Goal: Transaction & Acquisition: Purchase product/service

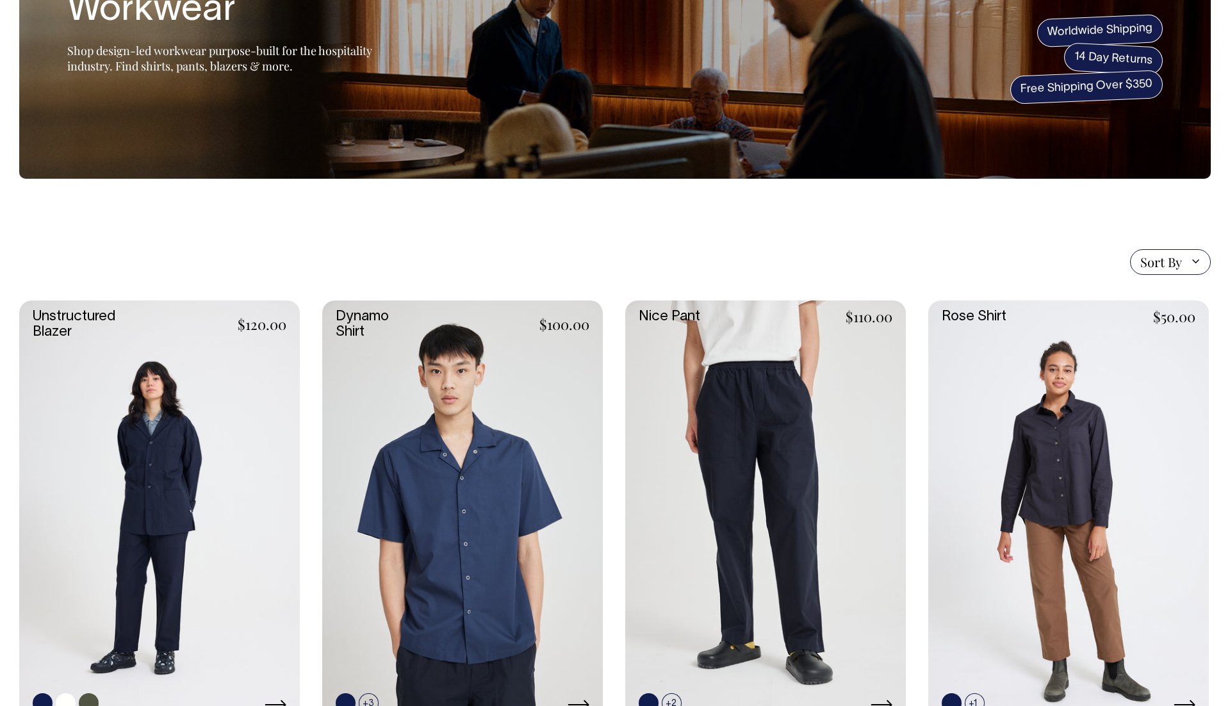
click at [75, 319] on link at bounding box center [159, 510] width 281 height 421
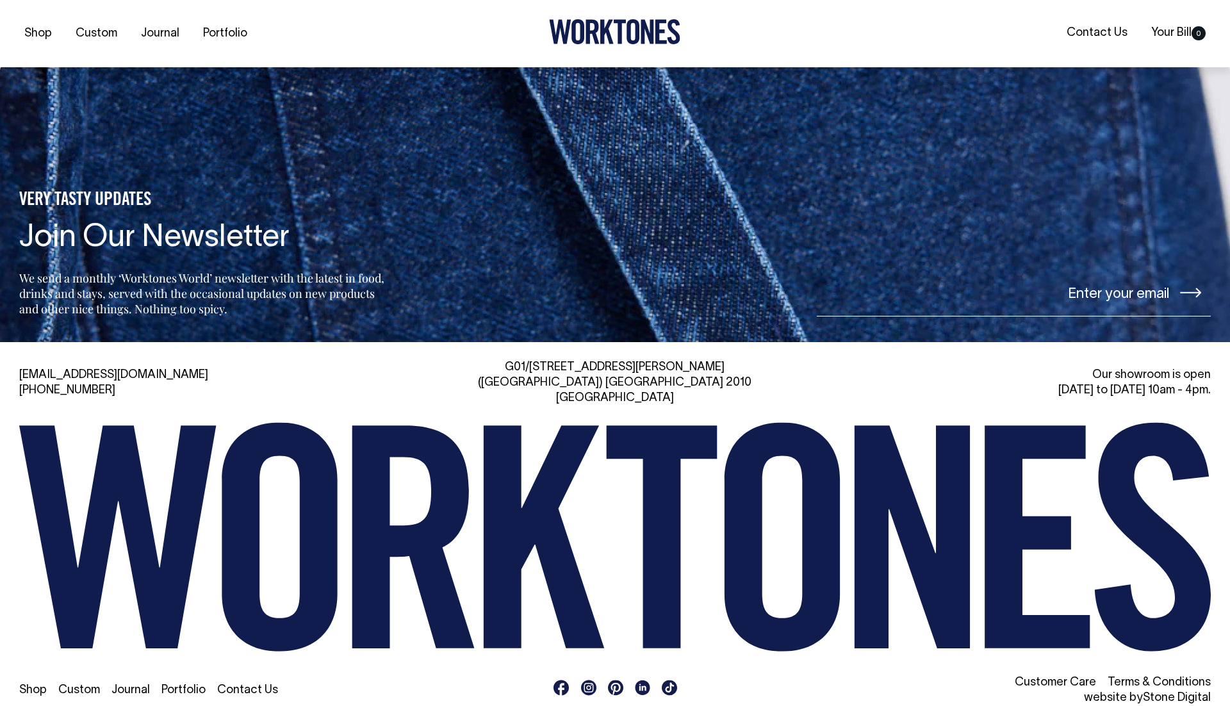
scroll to position [1276, 0]
click at [155, 35] on link "Journal" at bounding box center [160, 33] width 49 height 21
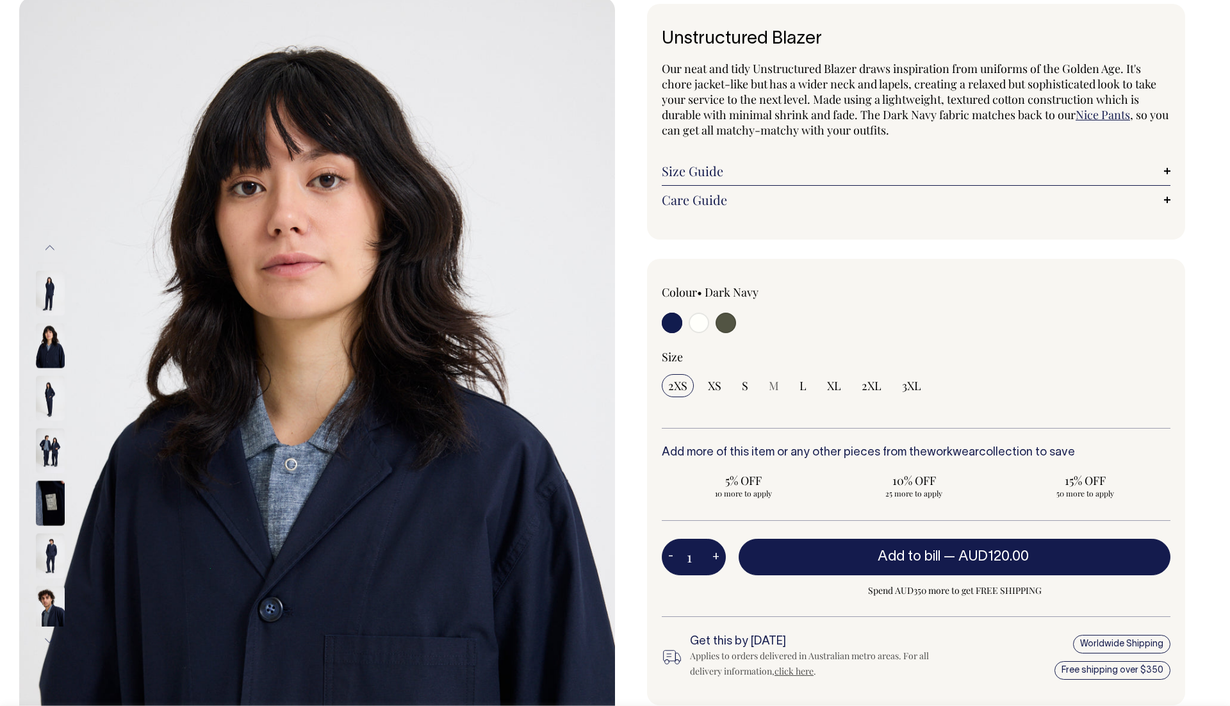
scroll to position [70, 0]
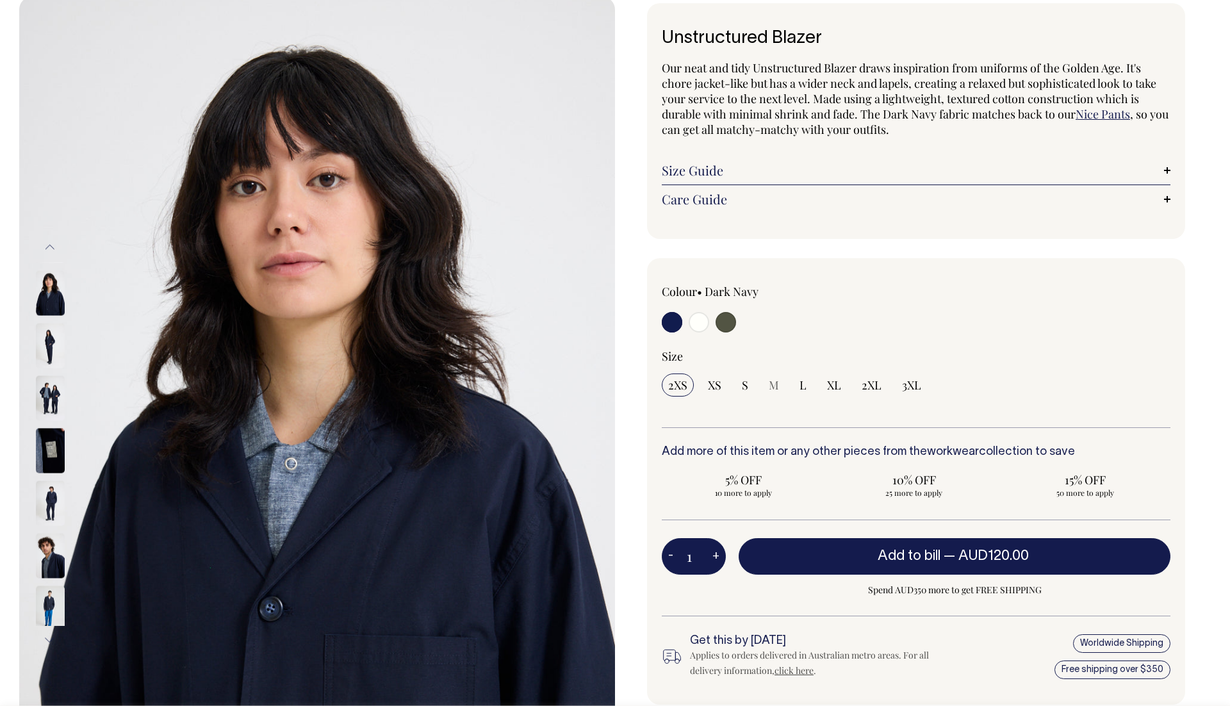
click at [47, 488] on img at bounding box center [50, 502] width 29 height 45
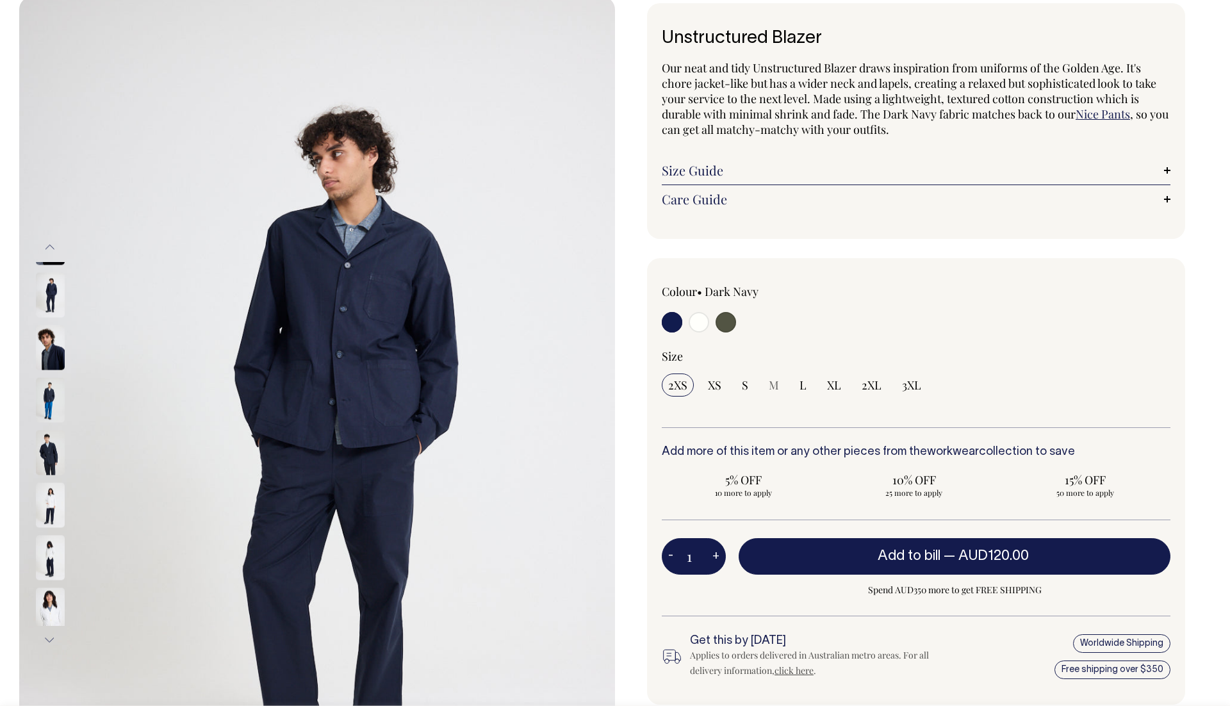
click at [52, 466] on div at bounding box center [67, 452] width 65 height 53
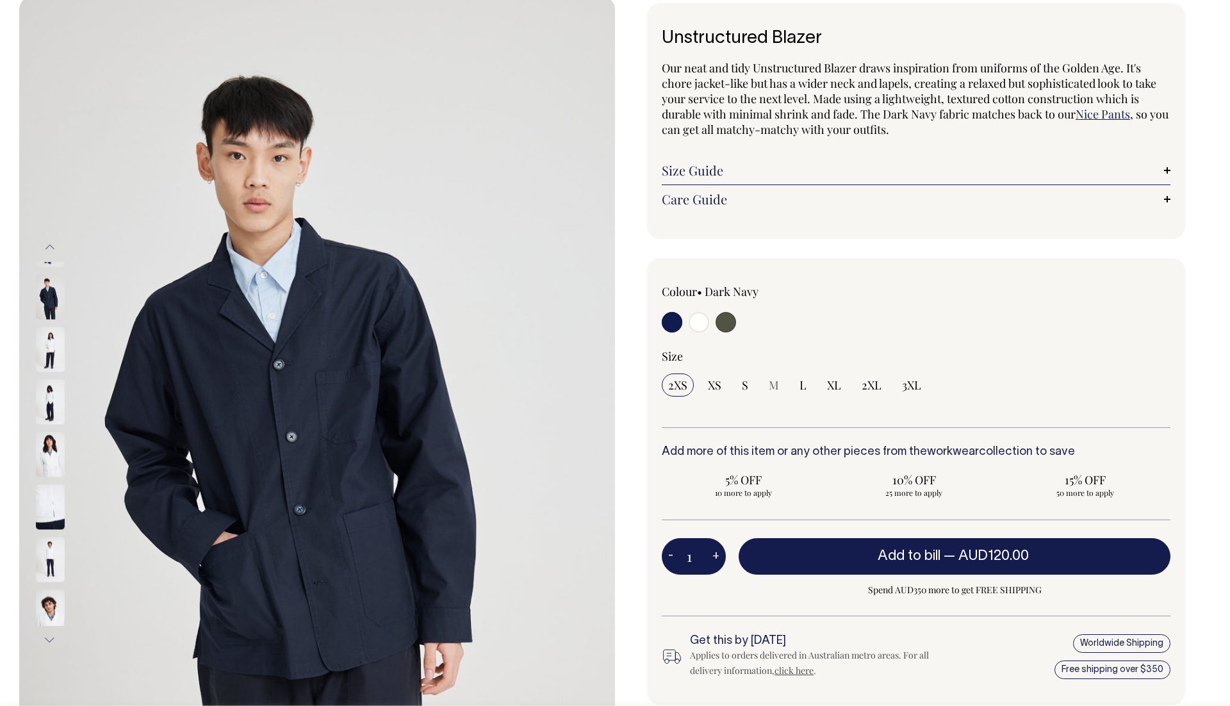
click at [51, 503] on img at bounding box center [50, 506] width 29 height 45
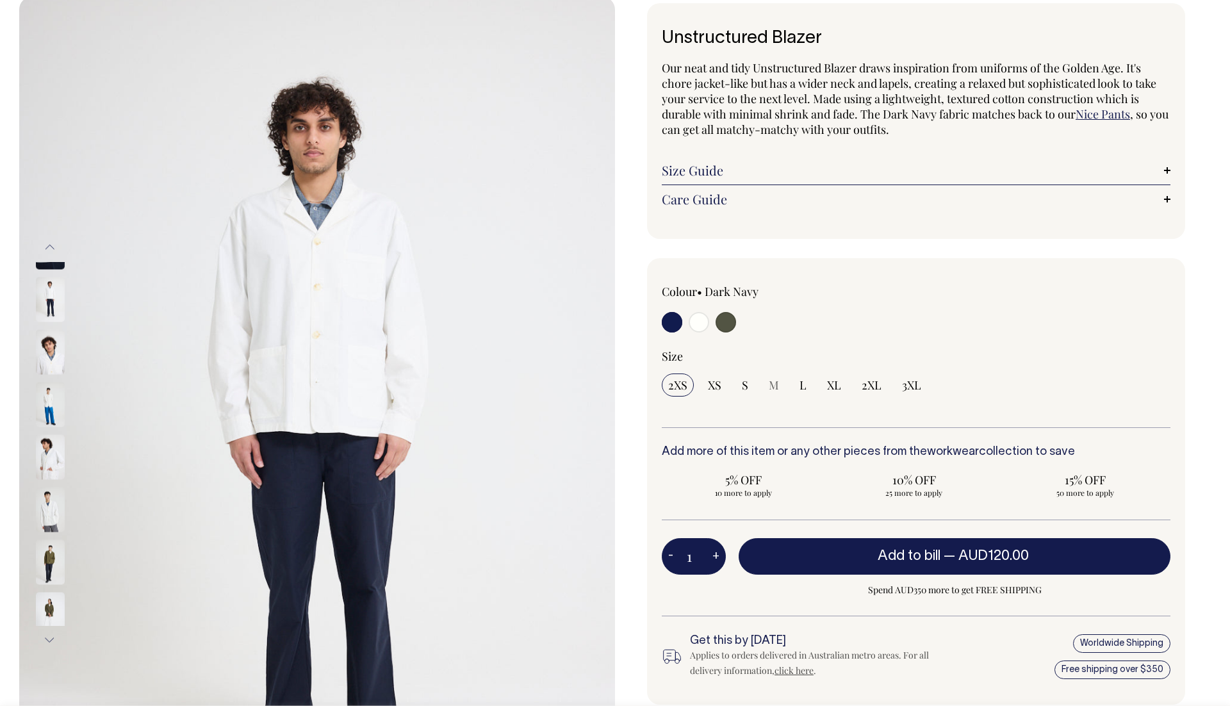
click at [51, 509] on img at bounding box center [50, 509] width 29 height 45
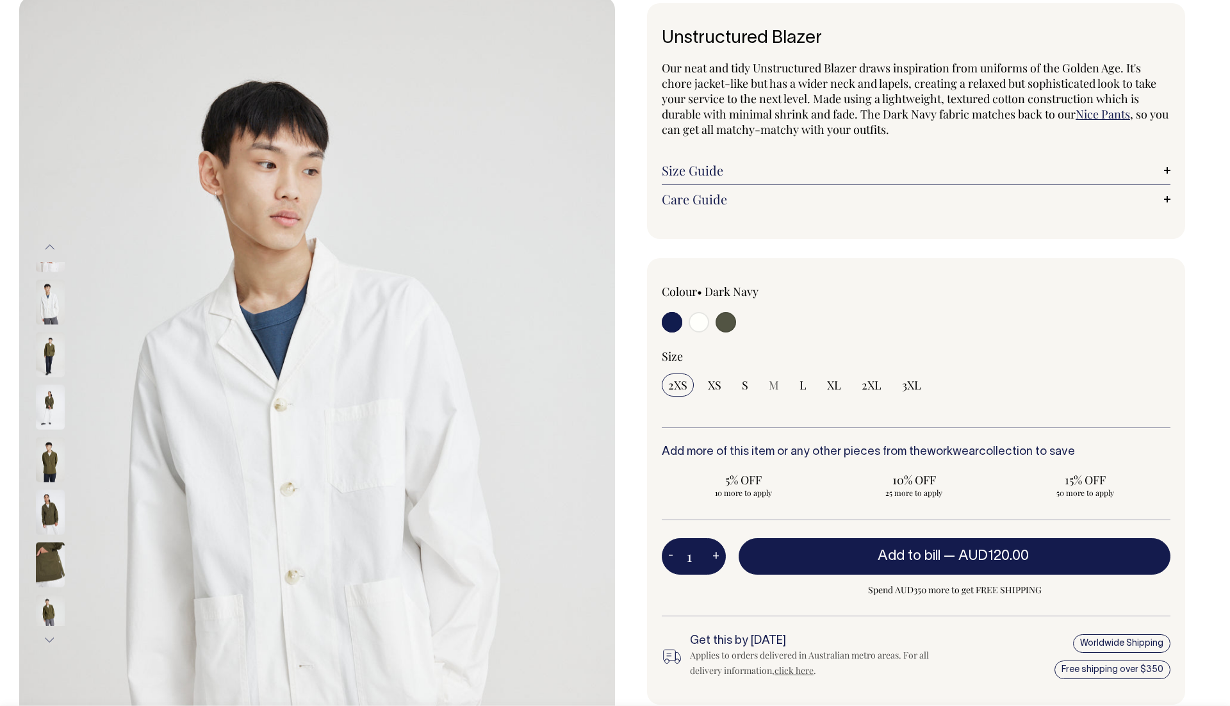
click at [47, 639] on button "Next" at bounding box center [49, 639] width 19 height 29
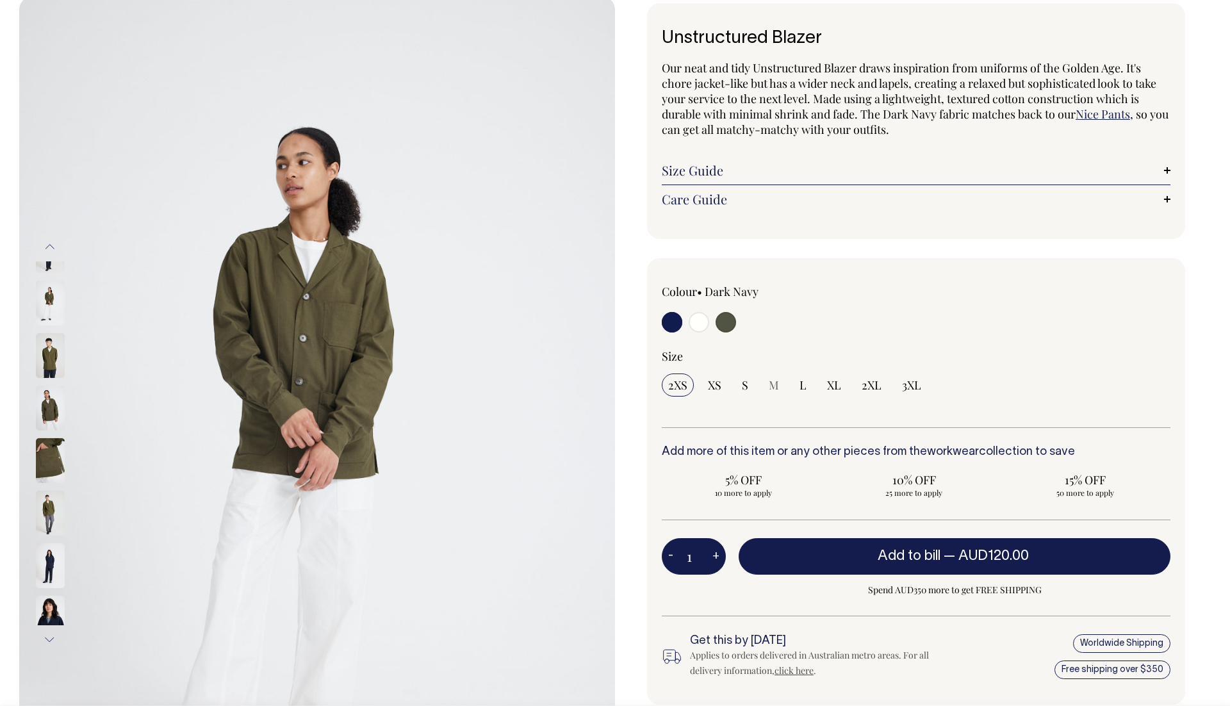
click at [48, 596] on img at bounding box center [50, 618] width 29 height 45
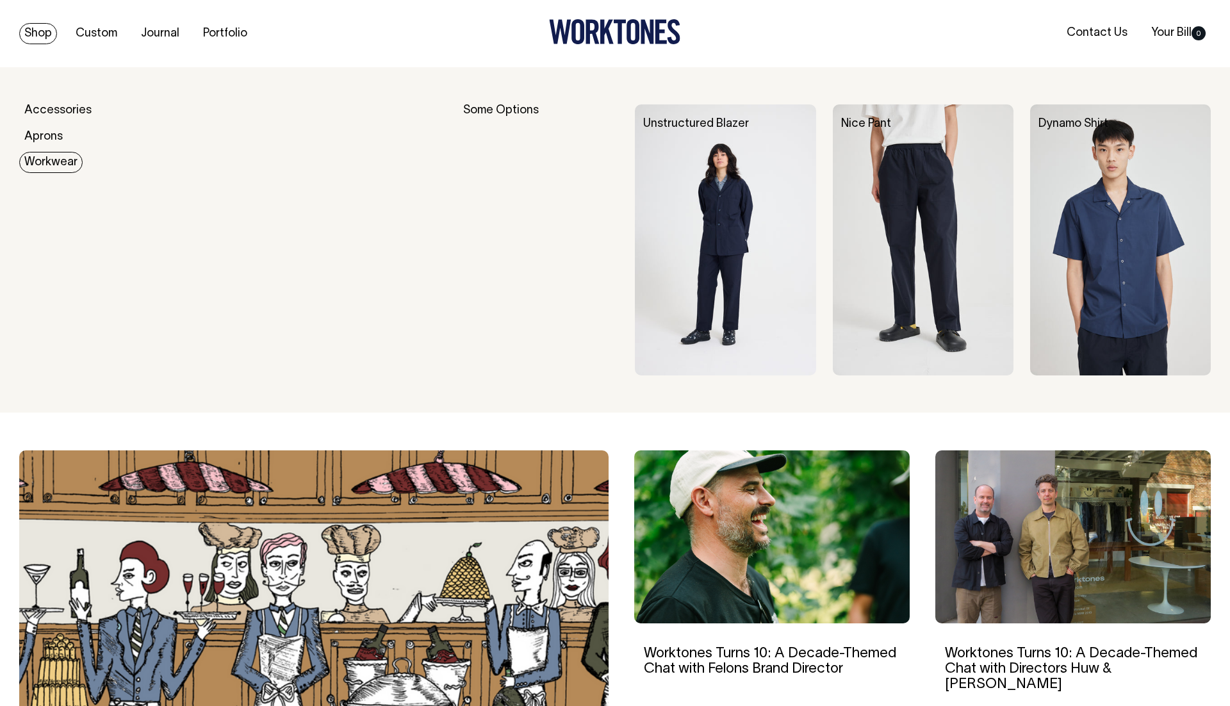
click at [737, 217] on img at bounding box center [725, 239] width 181 height 271
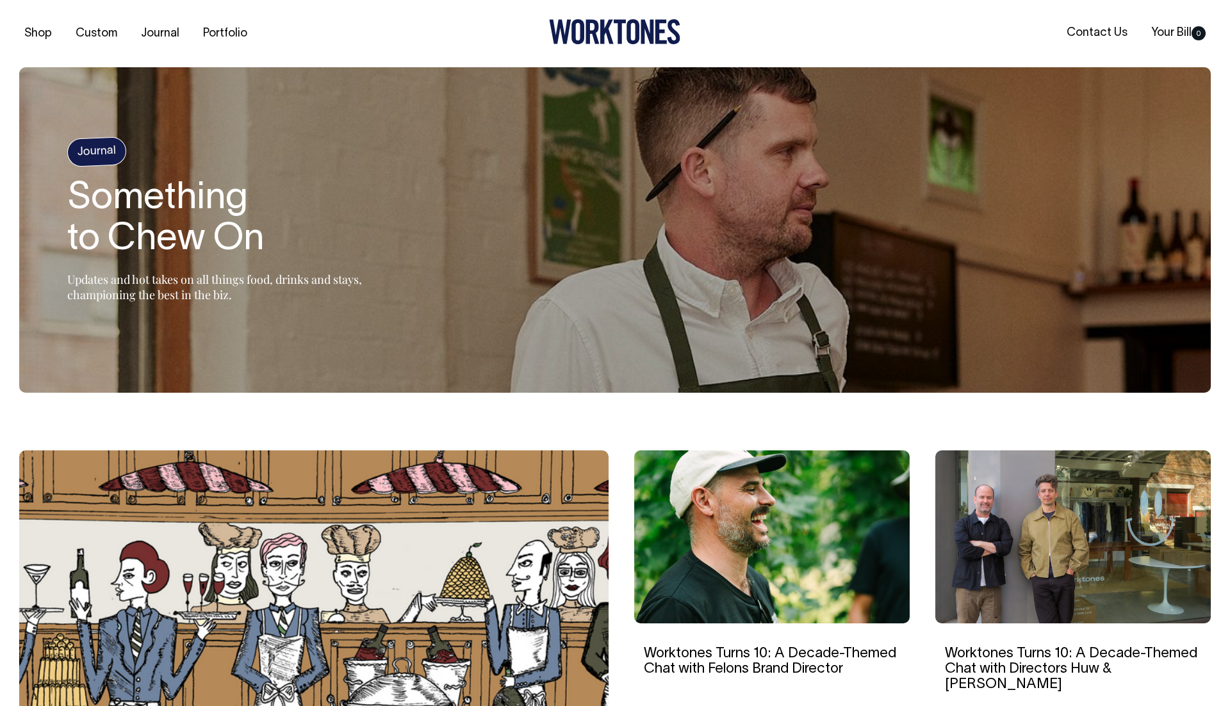
click at [52, 103] on section "Journal Something to Chew On Updates and hot takes on all things food, drinks a…" at bounding box center [615, 229] width 1192 height 325
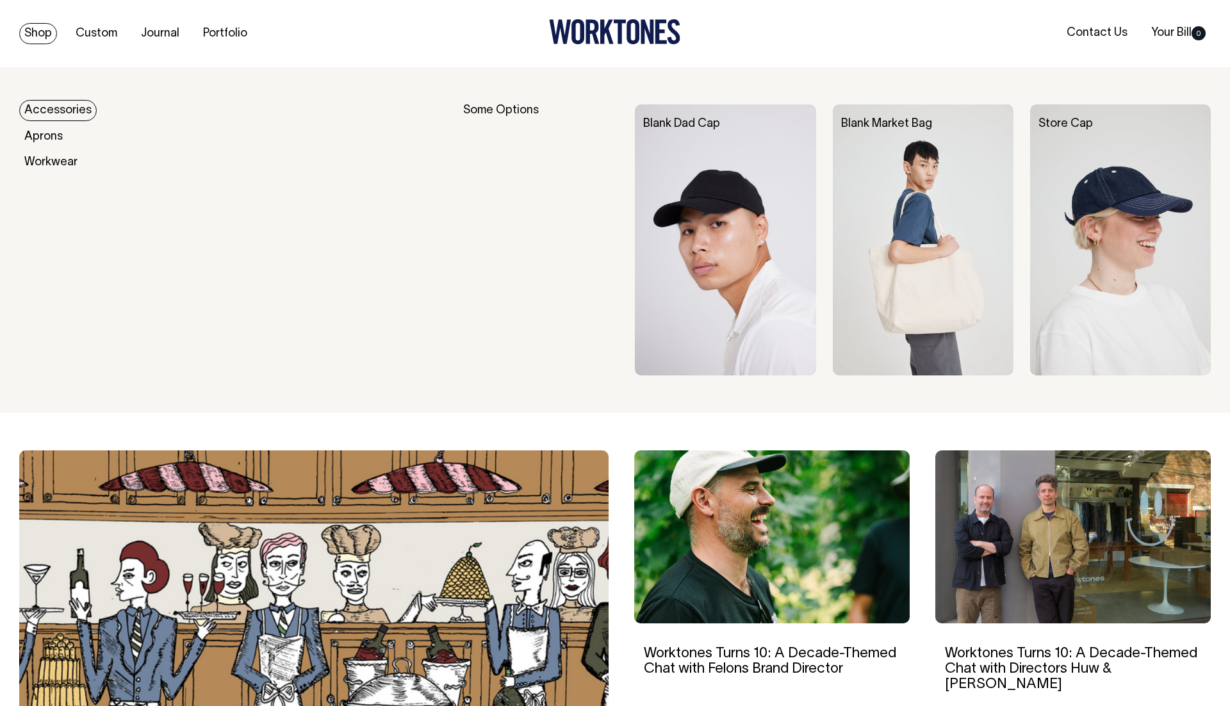
click at [56, 108] on link "Accessories" at bounding box center [58, 110] width 78 height 21
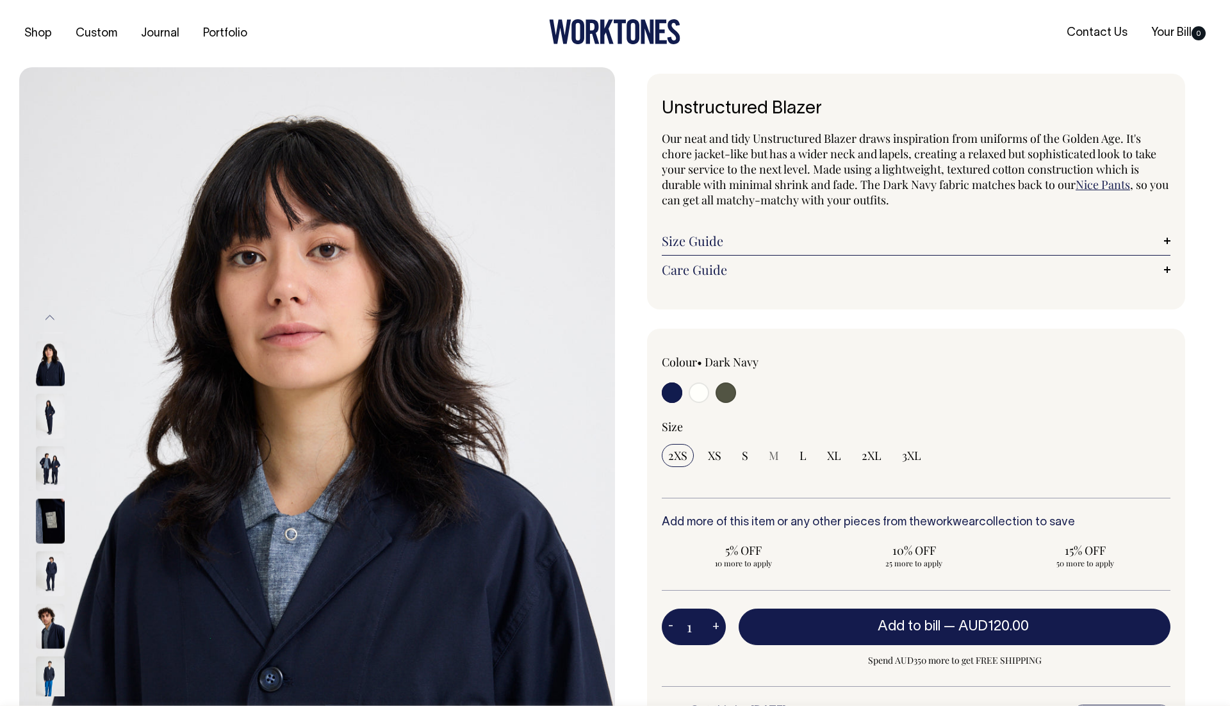
click at [49, 463] on img at bounding box center [50, 468] width 29 height 45
click at [58, 505] on img at bounding box center [50, 520] width 29 height 45
click at [49, 505] on img at bounding box center [50, 520] width 29 height 45
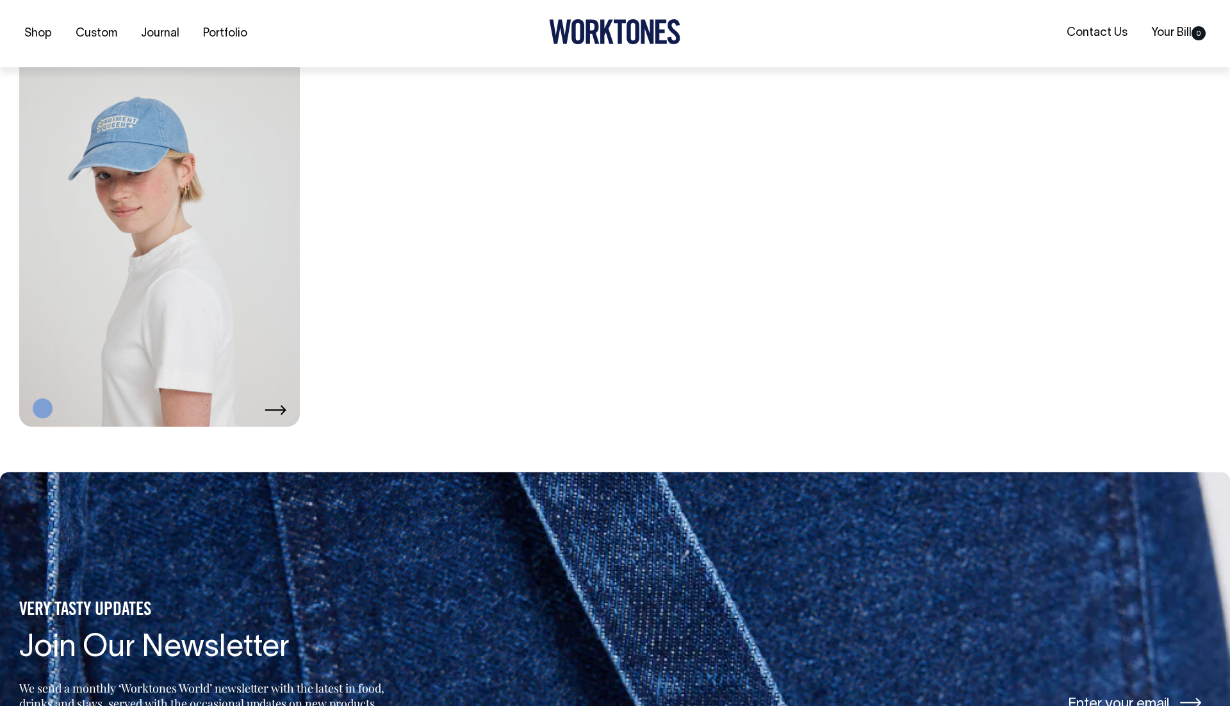
scroll to position [1753, 0]
